Goal: Information Seeking & Learning: Learn about a topic

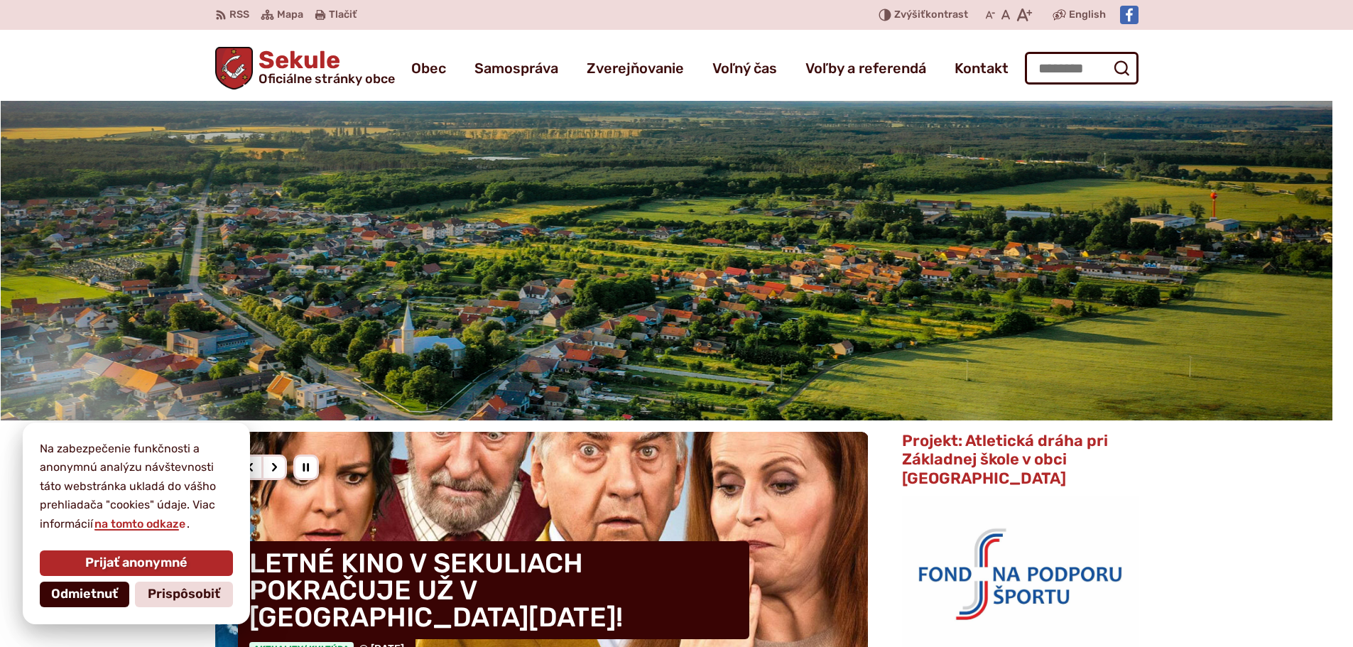
click at [69, 602] on button "Odmietnuť" at bounding box center [85, 595] width 90 height 26
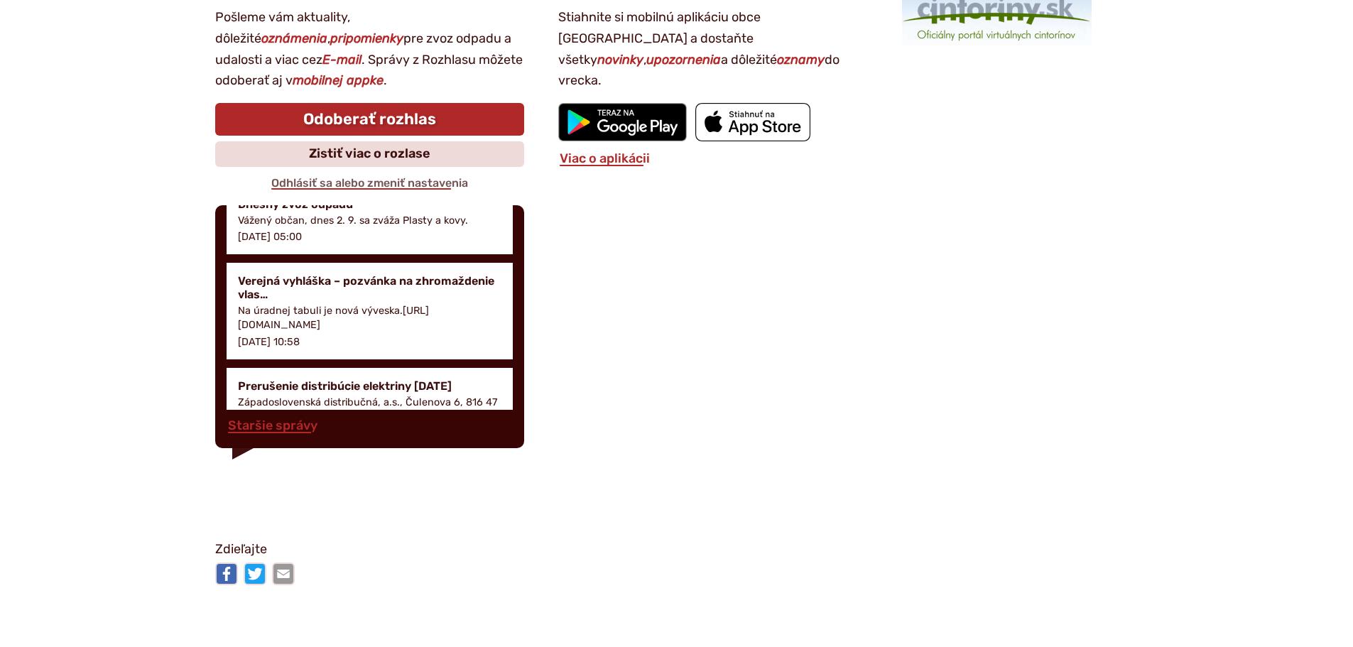
scroll to position [1421, 0]
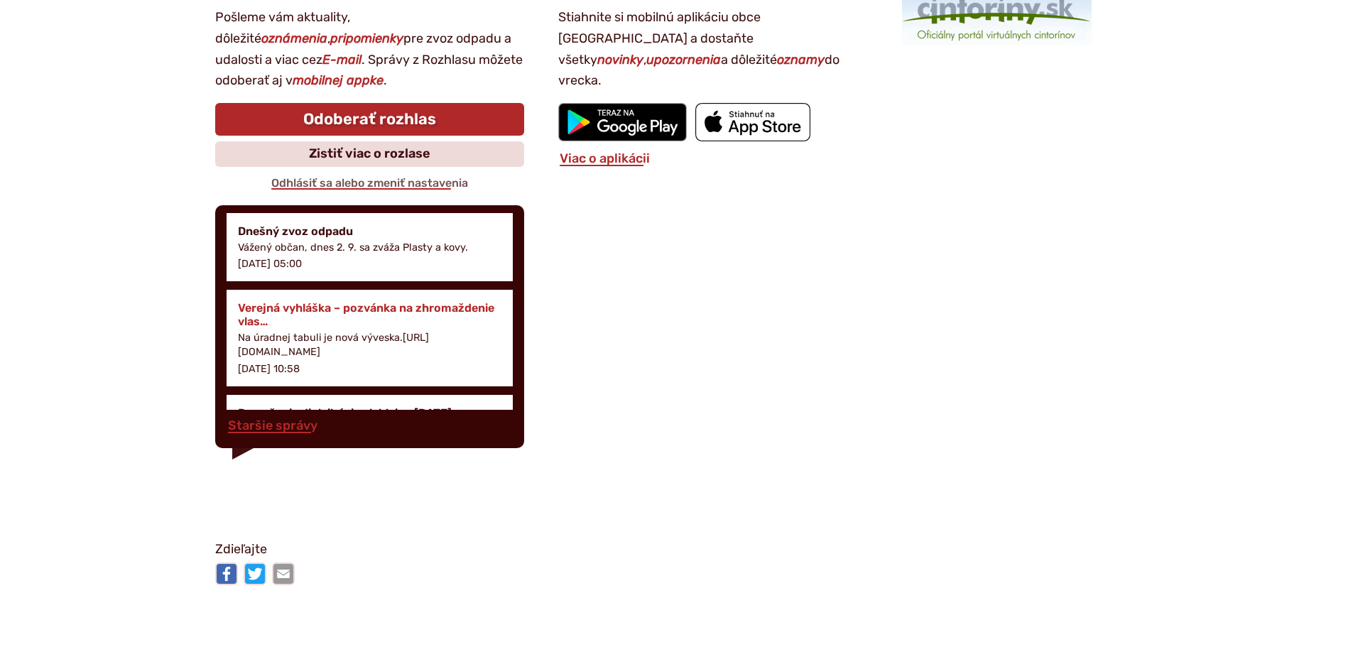
click at [298, 301] on h4 "Verejná vyhláška – pozvánka na zhromaždenie vlas…" at bounding box center [370, 314] width 264 height 27
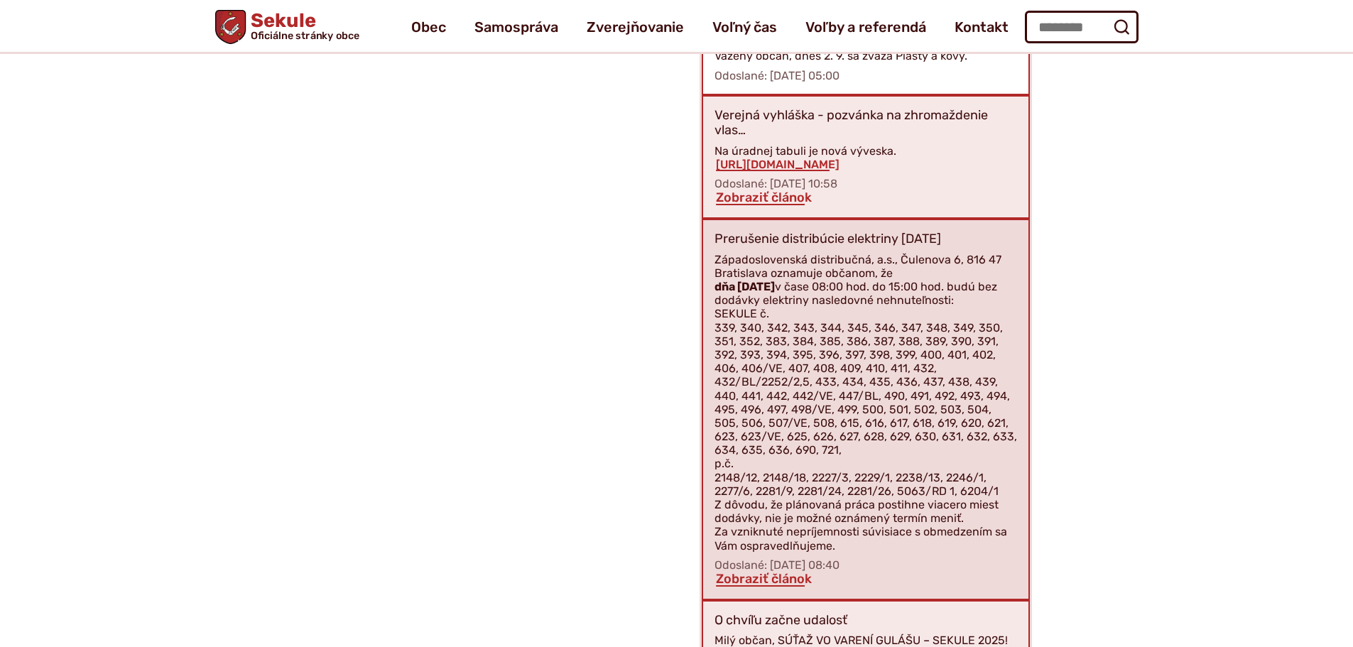
scroll to position [1924, 0]
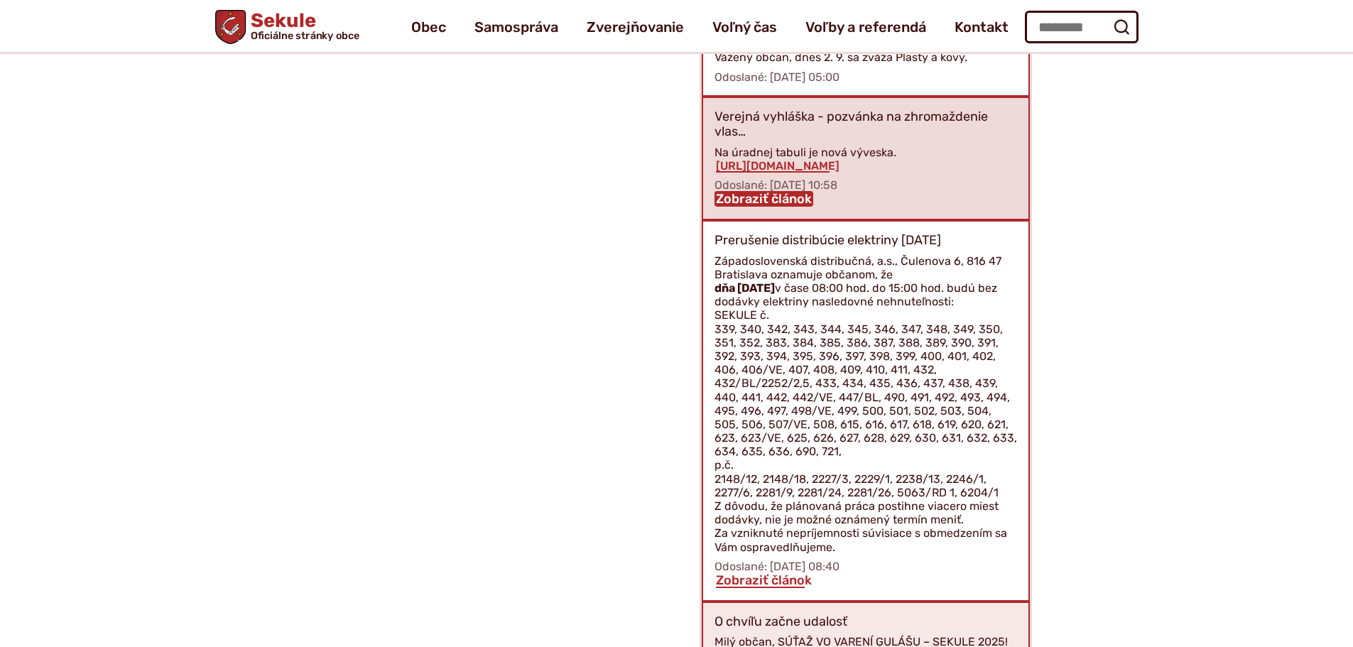
click at [737, 191] on link "Zobraziť článok" at bounding box center [764, 199] width 99 height 16
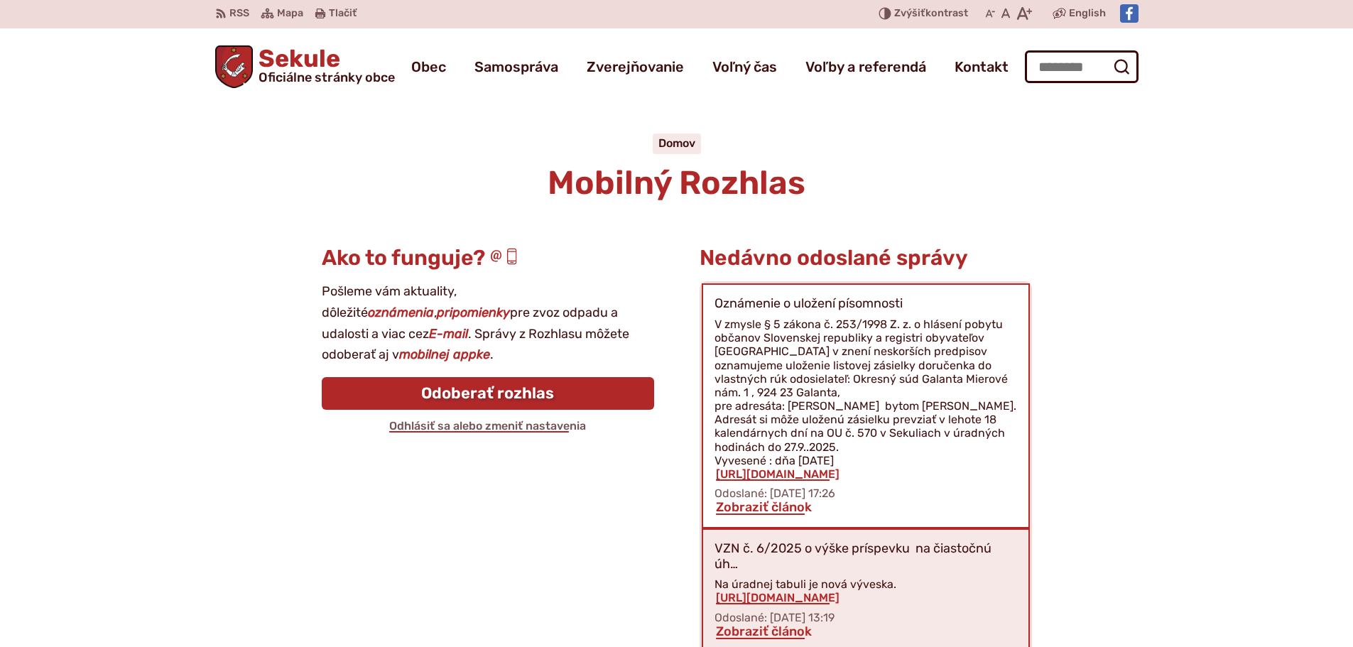
scroll to position [0, 0]
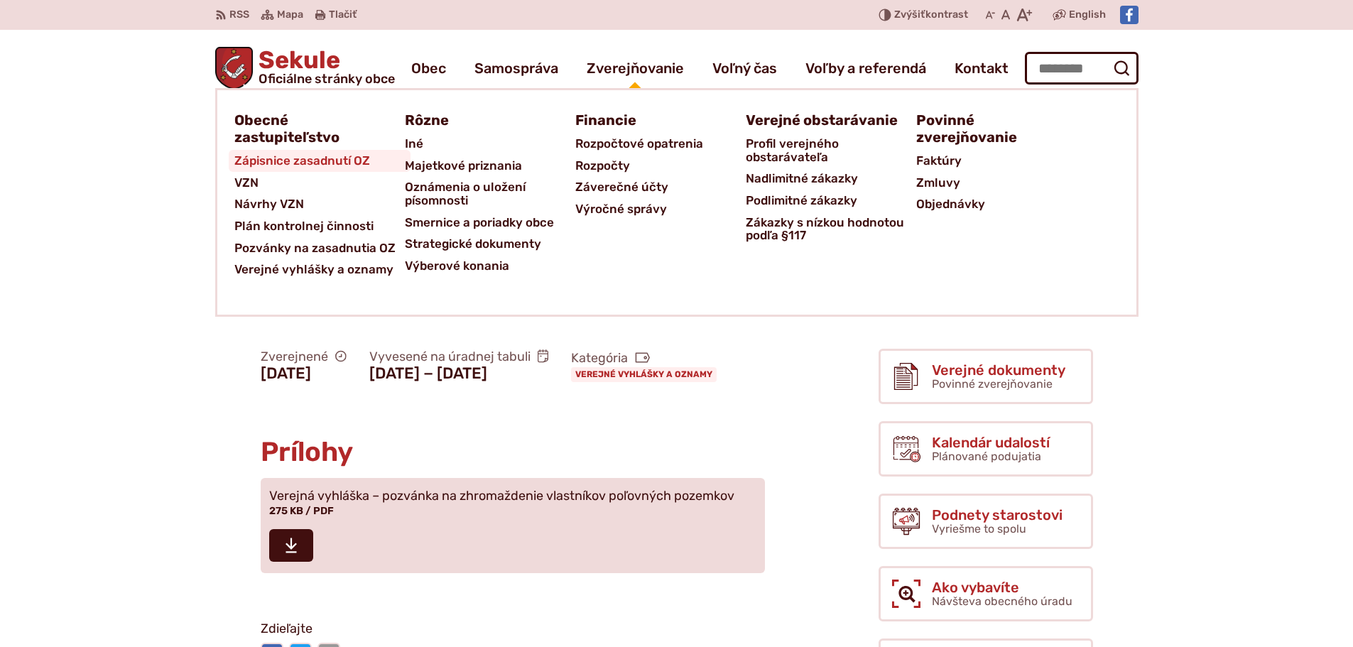
click at [320, 168] on span "Zápisnice zasadnutí OZ" at bounding box center [302, 161] width 136 height 22
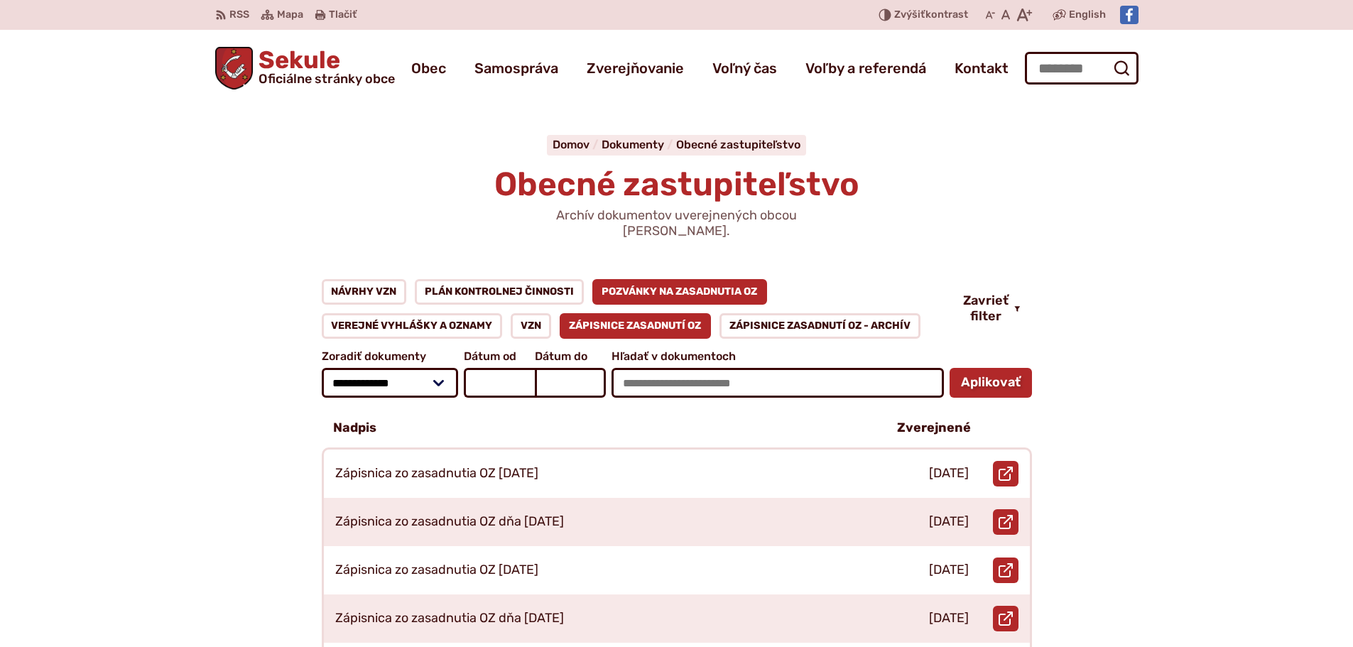
click at [693, 279] on link "Pozvánky na zasadnutia OZ" at bounding box center [680, 292] width 175 height 26
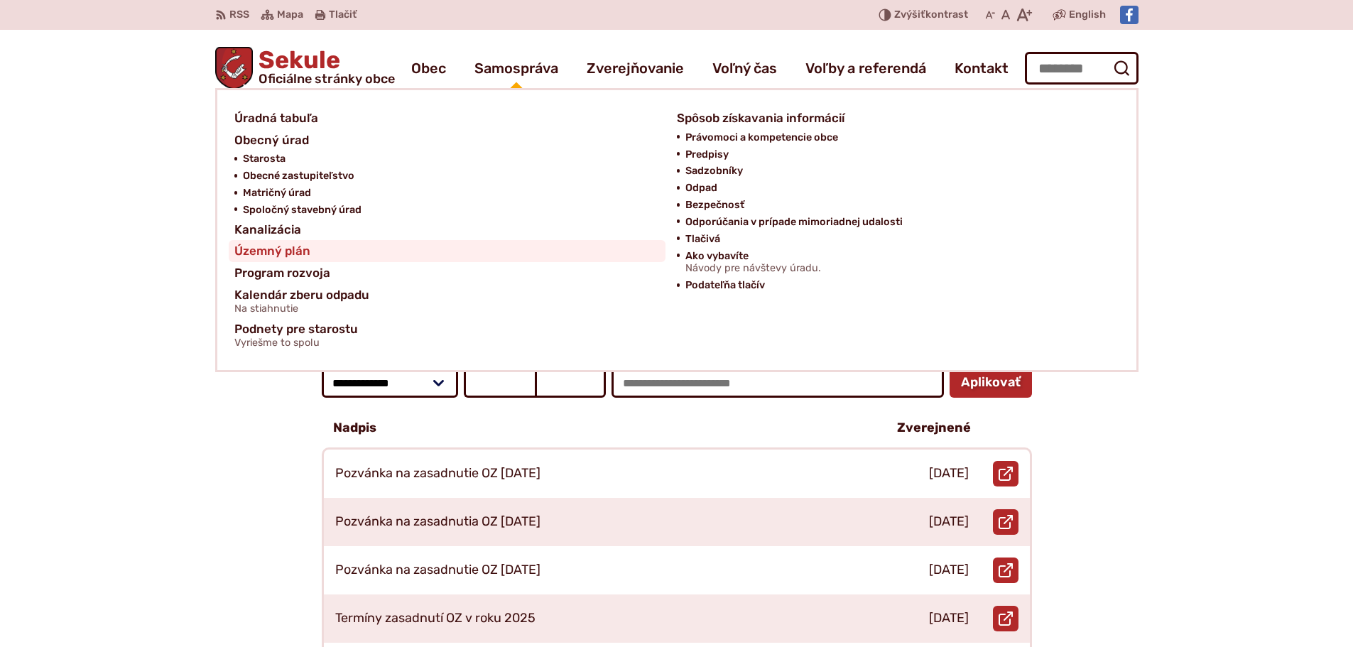
click at [281, 254] on span "Územný plán" at bounding box center [272, 251] width 76 height 22
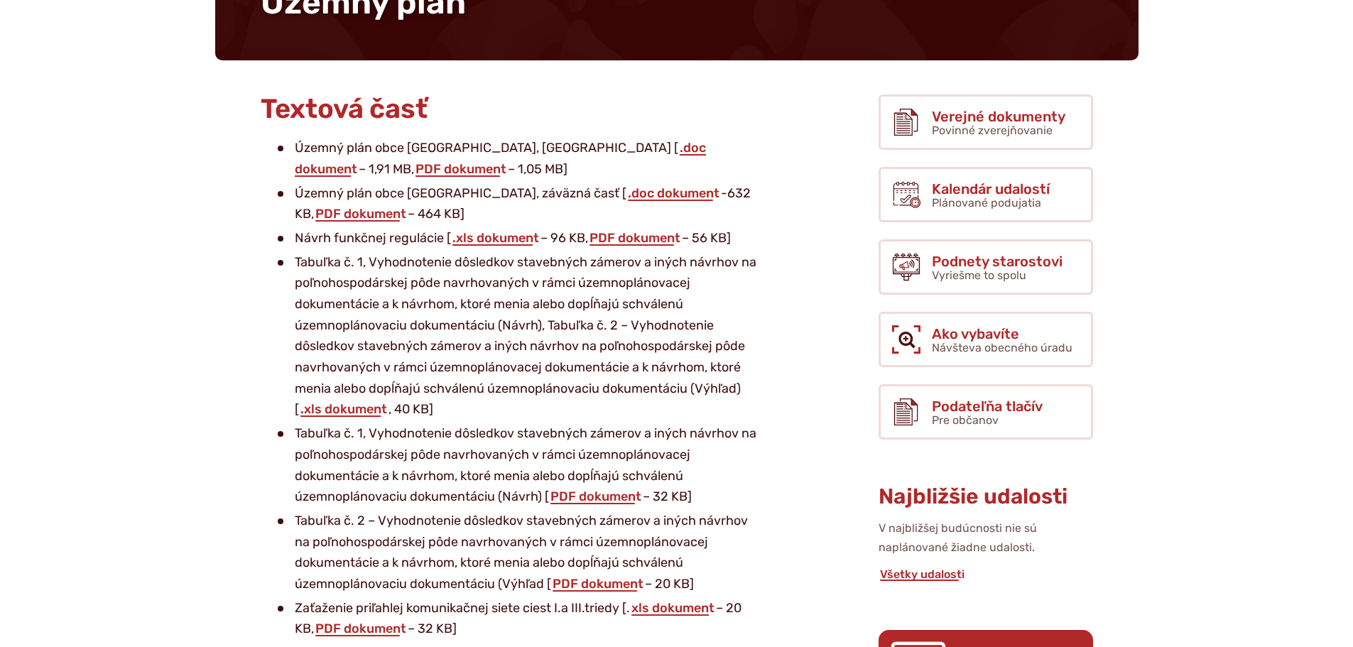
scroll to position [213, 0]
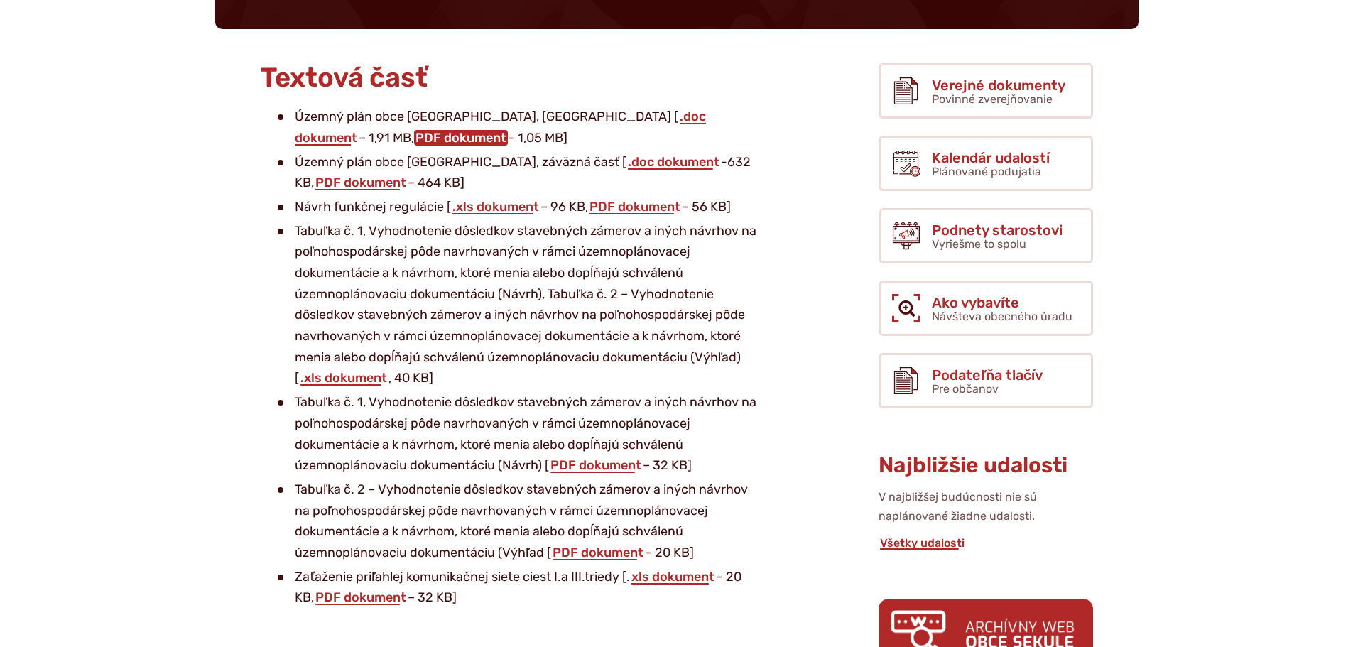
click at [414, 136] on link "PDF dokument" at bounding box center [461, 138] width 94 height 16
